Goal: Communication & Community: Ask a question

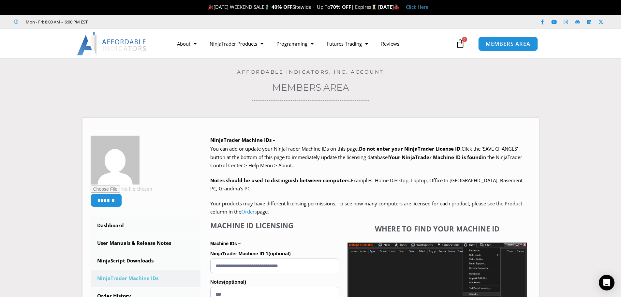
click at [504, 42] on span "MEMBERS AREA" at bounding box center [508, 44] width 45 height 6
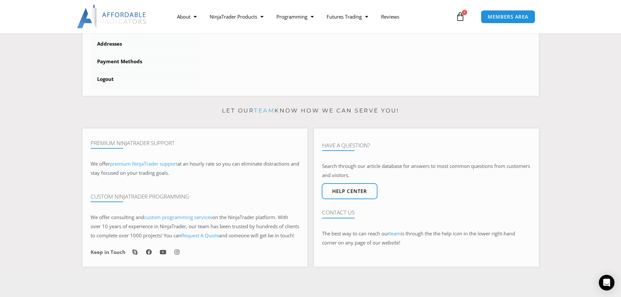
scroll to position [326, 0]
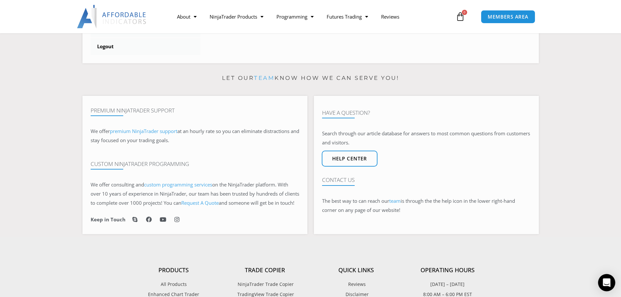
click at [608, 280] on icon "Open Intercom Messenger" at bounding box center [607, 283] width 8 height 8
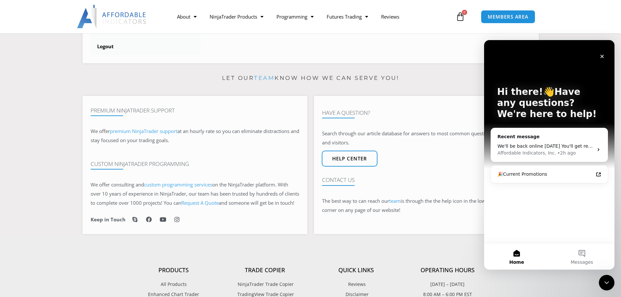
scroll to position [0, 0]
click at [582, 253] on button "Messages" at bounding box center [582, 257] width 65 height 26
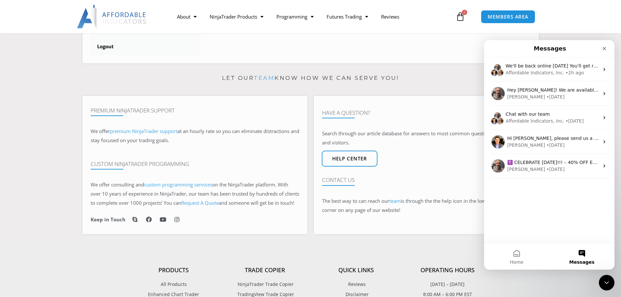
click at [506, 184] on div "We'll be back online [DATE] You'll get replies here and to [EMAIL_ADDRESS][DOMA…" at bounding box center [549, 150] width 130 height 186
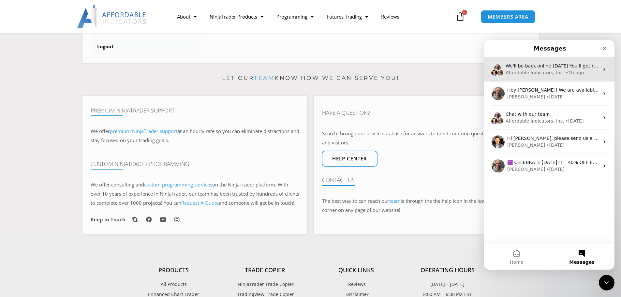
click at [533, 69] on div "Affordable Indicators, Inc." at bounding box center [535, 72] width 59 height 7
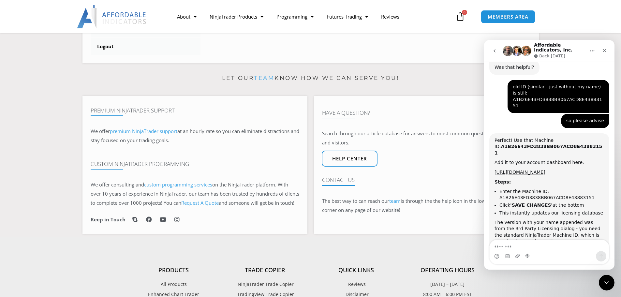
scroll to position [762, 0]
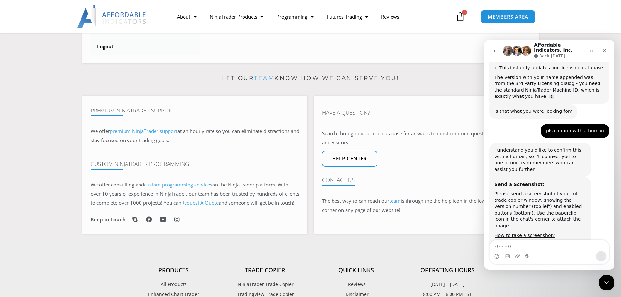
click at [517, 245] on textarea "Message…" at bounding box center [549, 245] width 119 height 11
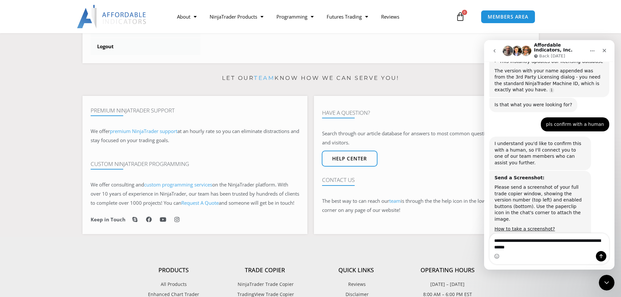
type textarea "**********"
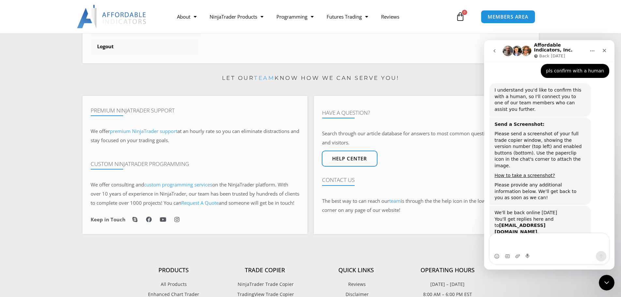
scroll to position [828, 0]
